Goal: Transaction & Acquisition: Subscribe to service/newsletter

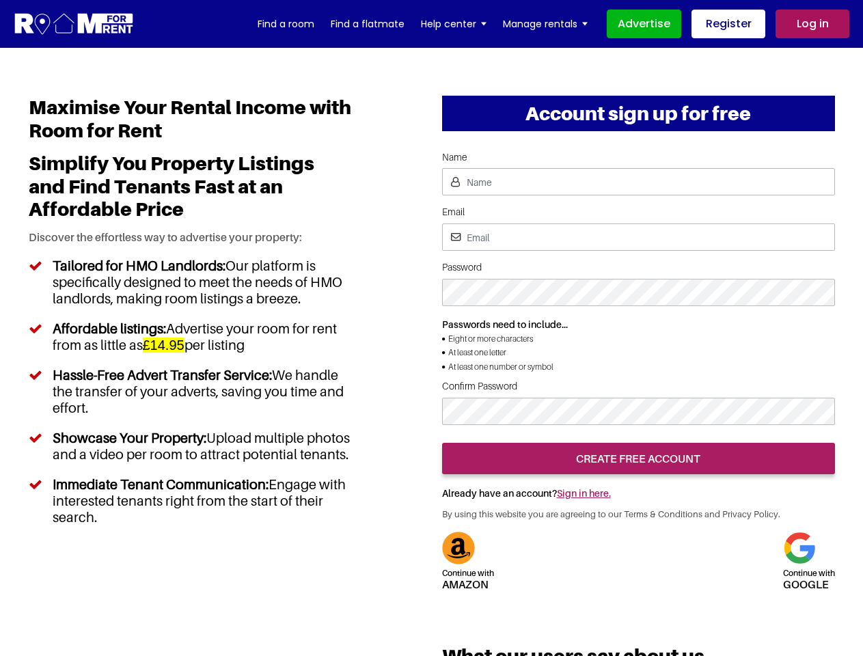
click at [432, 328] on div "Account sign up for free Continue with Amazon Continue with google Name Email P…" at bounding box center [639, 480] width 414 height 768
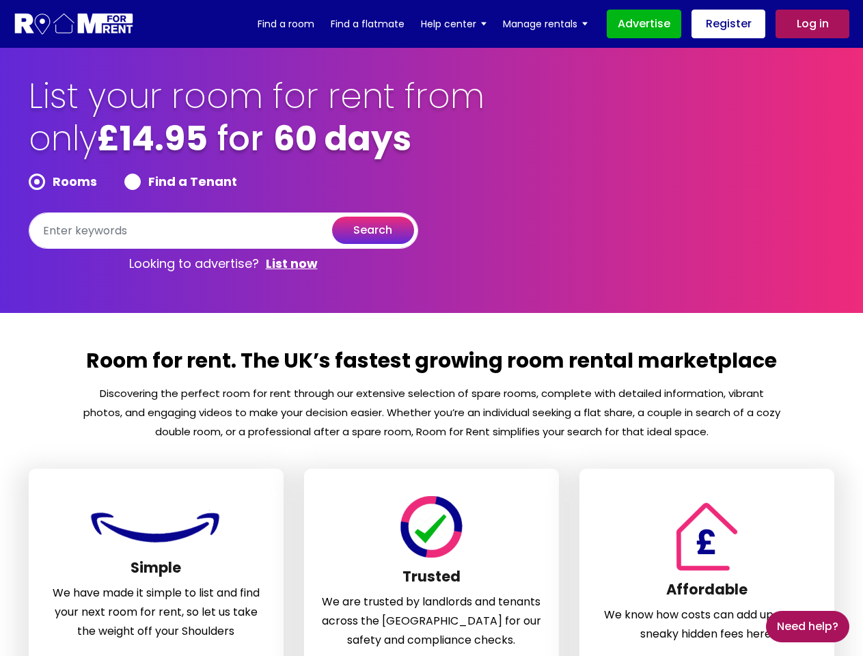
click at [431, 328] on section "Room for rent. The UK’s fastest growing room rental marketplace Discovering the…" at bounding box center [431, 544] width 863 height 463
click at [224, 211] on form "Rooms Find a Tenant search" at bounding box center [224, 211] width 390 height 75
click at [0, 178] on section "List your room for rent from only £14.95 for 60 days Rooms Find a Tenant search…" at bounding box center [431, 180] width 863 height 265
